Goal: Transaction & Acquisition: Purchase product/service

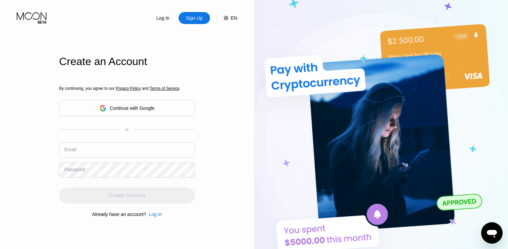
click at [111, 150] on input "text" at bounding box center [127, 150] width 136 height 15
paste input "[EMAIL_ADDRESS][DOMAIN_NAME]"
type input "[EMAIL_ADDRESS][DOMAIN_NAME]"
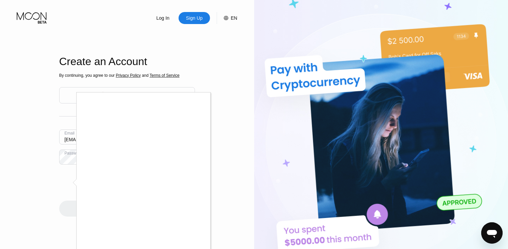
scroll to position [127, 0]
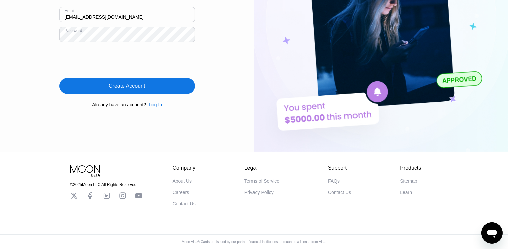
click at [133, 83] on div "Create Account" at bounding box center [127, 86] width 36 height 7
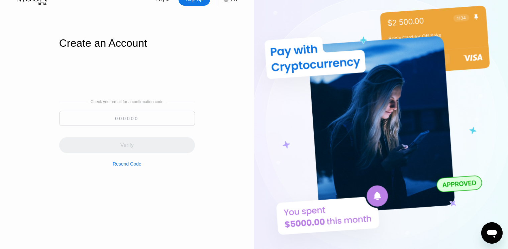
scroll to position [0, 0]
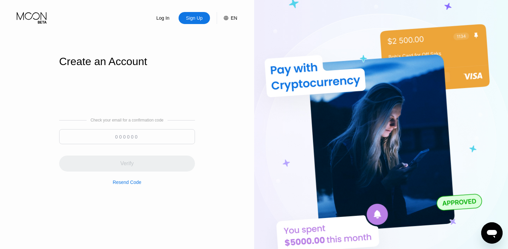
click at [145, 137] on input at bounding box center [127, 136] width 136 height 15
paste input "342896"
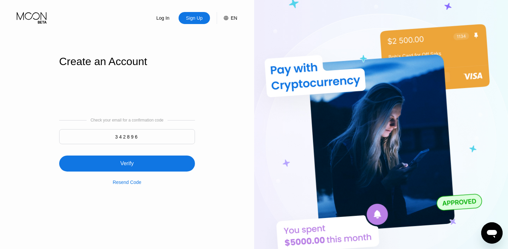
type input "342896"
click at [160, 165] on div "Verify" at bounding box center [127, 164] width 136 height 16
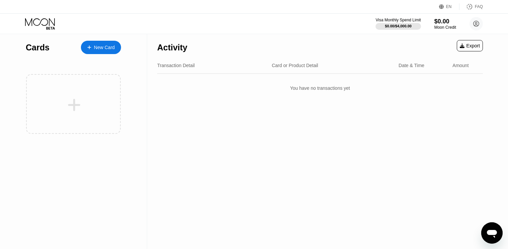
click at [102, 45] on div "New Card" at bounding box center [104, 48] width 21 height 6
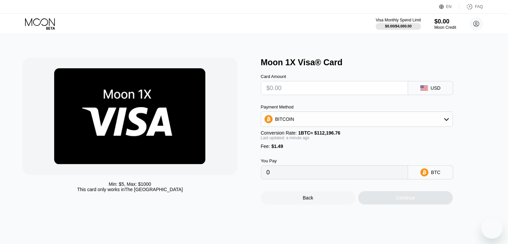
click at [285, 83] on div "Card Amount" at bounding box center [334, 84] width 147 height 21
click at [283, 85] on input "text" at bounding box center [335, 87] width 136 height 13
type input "$5"
type input "0.00005785"
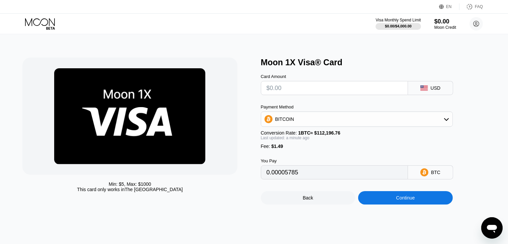
type input "0"
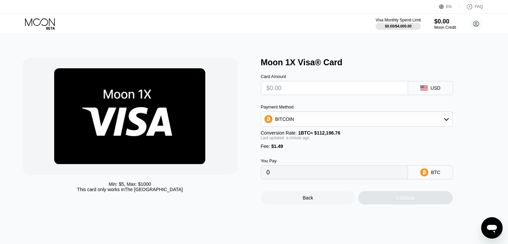
type input "$1"
type input "0.00002220"
type input "$10"
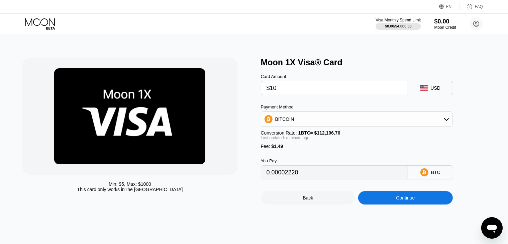
type input "0.00010241"
click at [270, 89] on input "$10" at bounding box center [335, 87] width 136 height 13
type input "$5"
type input "0.00005785"
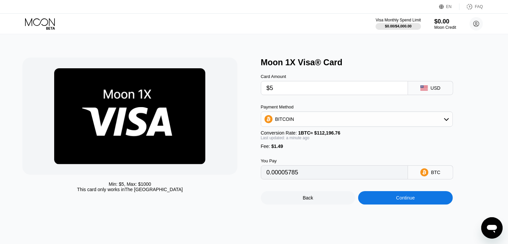
type input "$5"
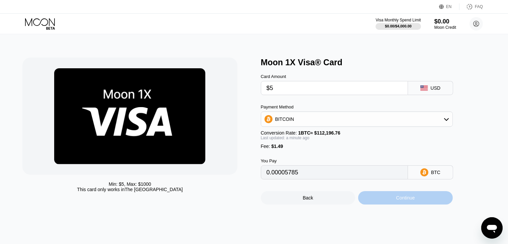
click at [411, 204] on div "Continue" at bounding box center [405, 197] width 95 height 13
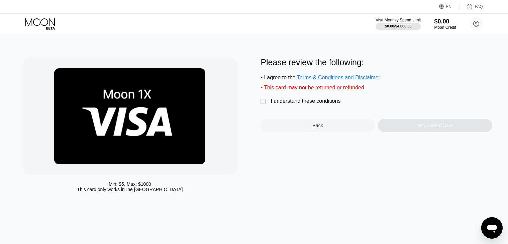
click at [263, 105] on div "" at bounding box center [264, 101] width 7 height 7
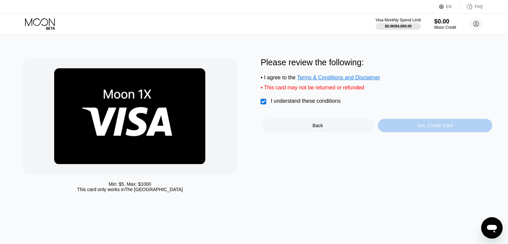
click at [436, 128] on div "Yes, Create Card" at bounding box center [435, 125] width 36 height 5
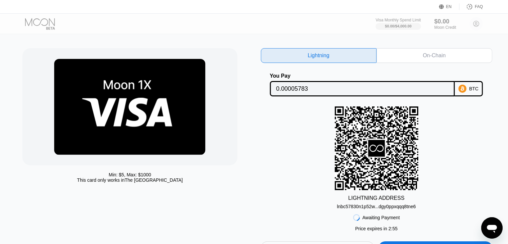
scroll to position [100, 0]
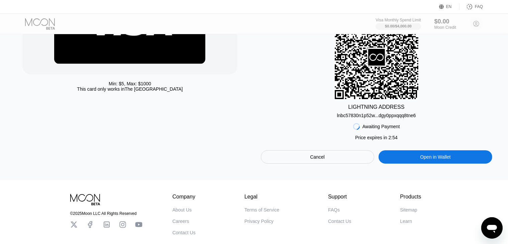
click at [363, 118] on div "lnbc57830n1p52w...dgy0ppxqqq8tne6" at bounding box center [376, 115] width 79 height 5
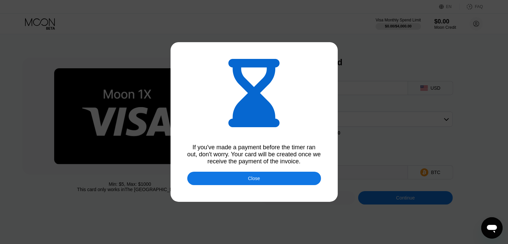
click at [257, 183] on div "Close" at bounding box center [254, 178] width 134 height 13
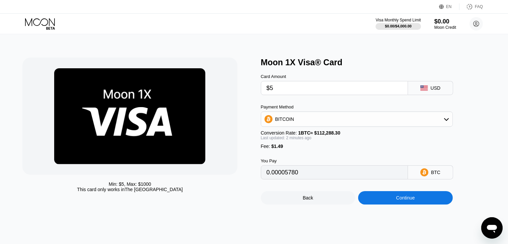
click at [389, 203] on div "Continue" at bounding box center [405, 197] width 95 height 13
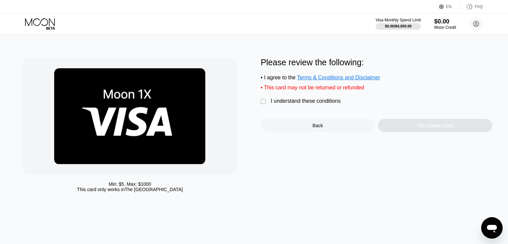
click at [261, 104] on div "" at bounding box center [264, 101] width 7 height 7
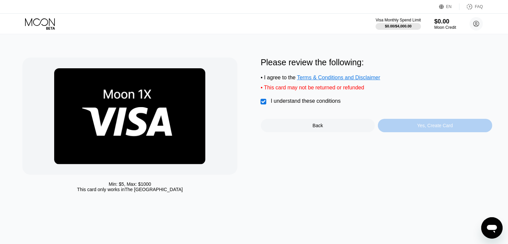
click at [415, 132] on div "Yes, Create Card" at bounding box center [435, 125] width 114 height 13
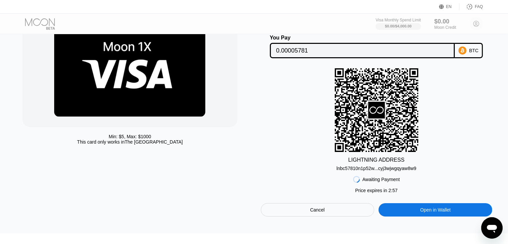
scroll to position [109, 0]
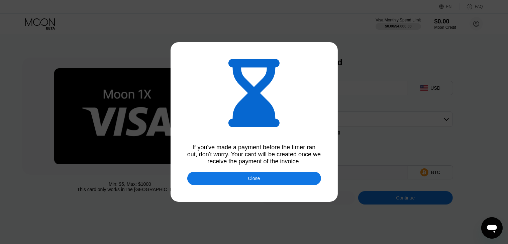
type input "0.00005779"
type input "0.00005781"
click at [240, 181] on div "Close" at bounding box center [254, 178] width 134 height 13
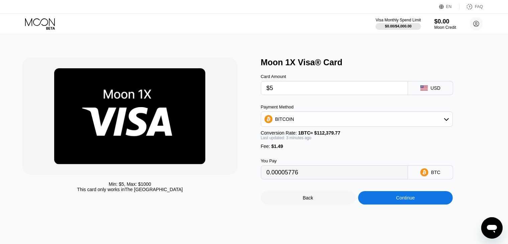
type input "0.00005762"
type input "0.00005766"
type input "0.00005764"
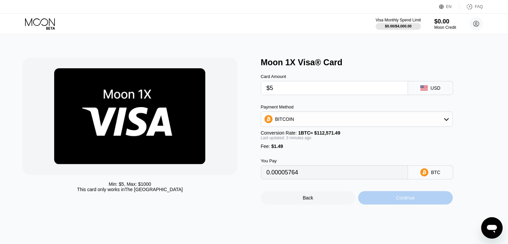
click at [389, 200] on div "Continue" at bounding box center [405, 197] width 95 height 13
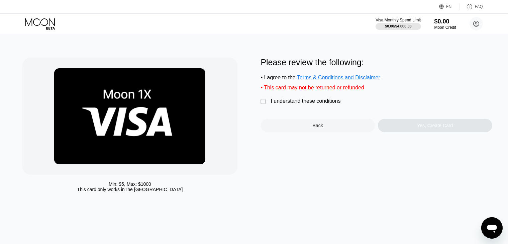
click at [303, 129] on div "Back" at bounding box center [318, 125] width 114 height 13
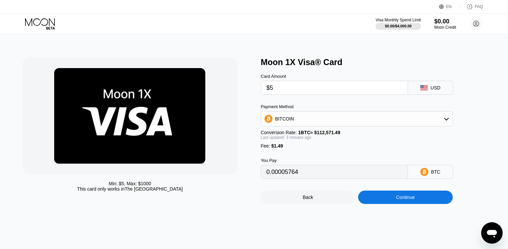
click at [281, 88] on input "$5" at bounding box center [335, 87] width 136 height 13
type input "$8"
type input "0.00008429"
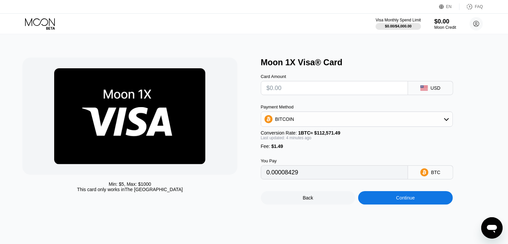
type input "0"
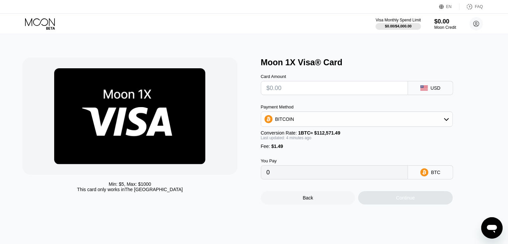
type input "$9"
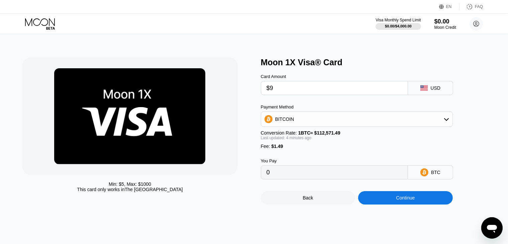
type input "0.00009317"
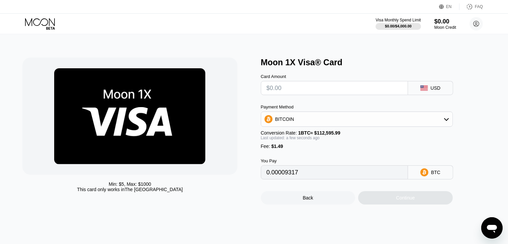
type input "0"
type input "$1"
type input "0.00002212"
type input "$10"
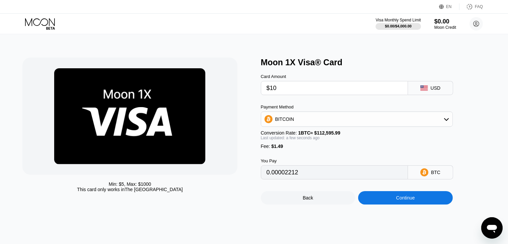
type input "0.00010205"
type input "$1"
type input "0.00002212"
type input "$9"
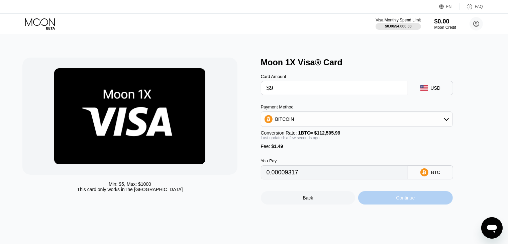
click at [405, 204] on div "Continue" at bounding box center [405, 197] width 95 height 13
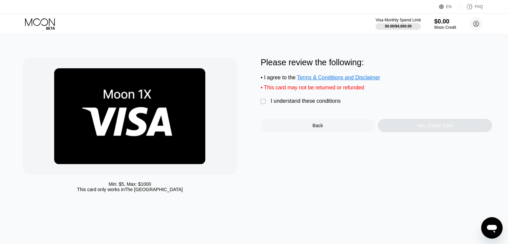
click at [265, 105] on div "" at bounding box center [264, 101] width 7 height 7
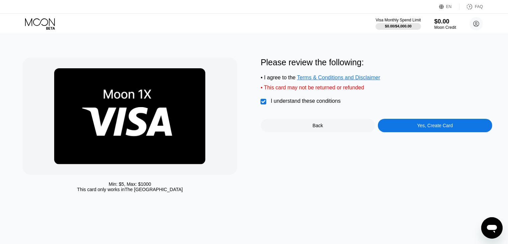
click at [429, 128] on div "Yes, Create Card" at bounding box center [435, 125] width 36 height 5
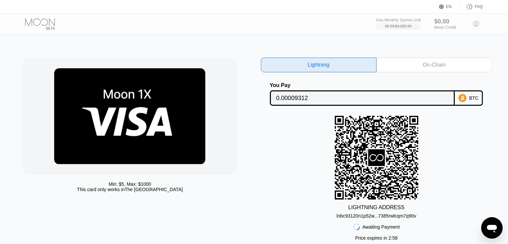
click at [373, 218] on div "lnbc93120n1p52w...7385rwlcqm7q90v" at bounding box center [376, 215] width 80 height 5
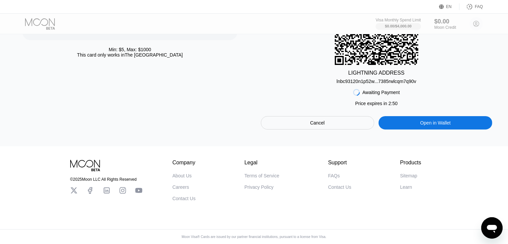
scroll to position [143, 0]
click at [373, 70] on div "LIGHTNING ADDRESS" at bounding box center [376, 73] width 56 height 6
click at [416, 118] on div "Open in Wallet" at bounding box center [435, 122] width 113 height 13
click at [355, 79] on div "lnbc93120n1p52w...7385rwlcqm7q90v" at bounding box center [376, 81] width 80 height 5
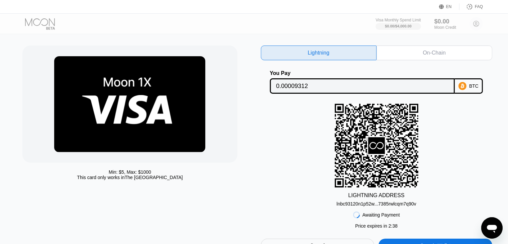
scroll to position [9, 0]
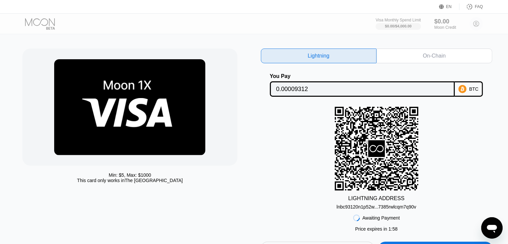
click at [428, 59] on div "On-Chain" at bounding box center [434, 56] width 23 height 7
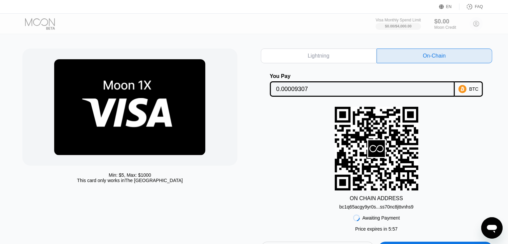
click at [385, 209] on div "bc1q65acgy9yr0s...ss70nc8jttvnhs9" at bounding box center [376, 206] width 74 height 5
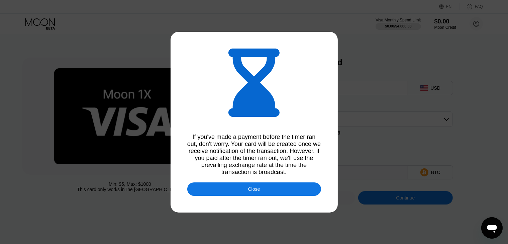
type input "0.00009426"
type input "0.00009432"
